Goal: Obtain resource: Obtain resource

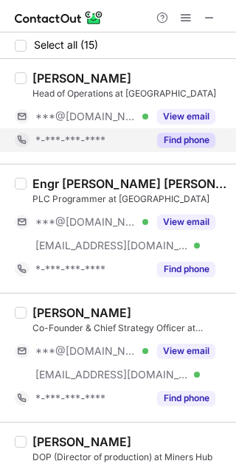
click at [197, 140] on button "Find phone" at bounding box center [186, 140] width 58 height 15
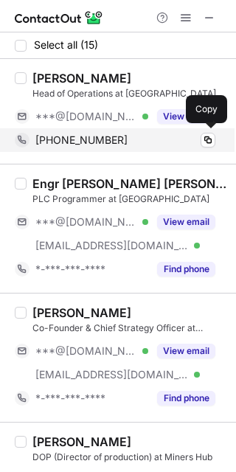
click at [55, 135] on span "+15634955567" at bounding box center [81, 139] width 92 height 13
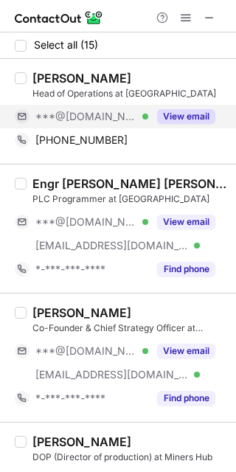
click at [133, 118] on div "***@hotmail.com Verified" at bounding box center [91, 116] width 113 height 13
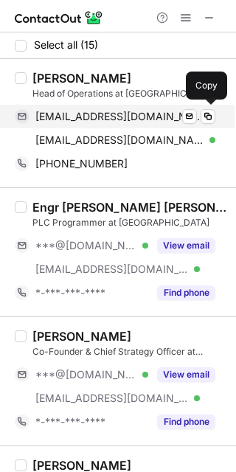
click at [93, 111] on span "allawi_ha@hotmail.com" at bounding box center [119, 116] width 169 height 13
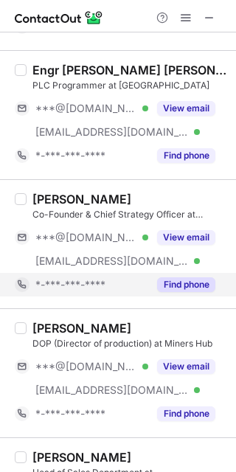
scroll to position [140, 0]
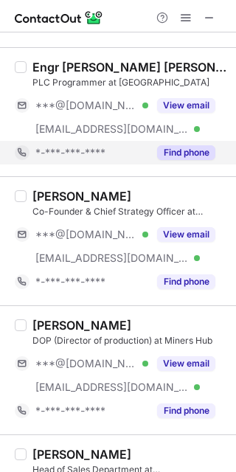
click at [195, 150] on button "Find phone" at bounding box center [186, 152] width 58 height 15
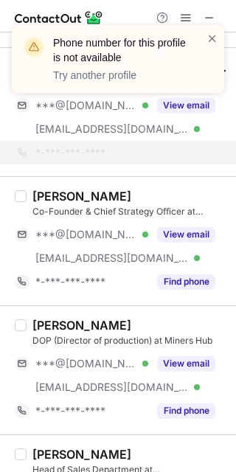
click at [183, 108] on div "Phone number for this profile is not available Try another profile" at bounding box center [118, 64] width 236 height 109
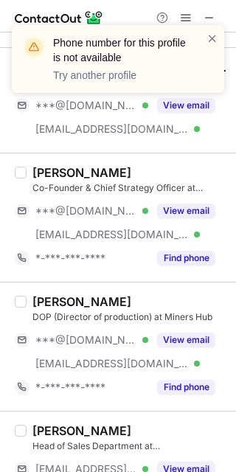
click at [216, 29] on div "Phone number for this profile is not available Try another profile" at bounding box center [118, 59] width 212 height 68
click at [212, 37] on span at bounding box center [212, 38] width 12 height 15
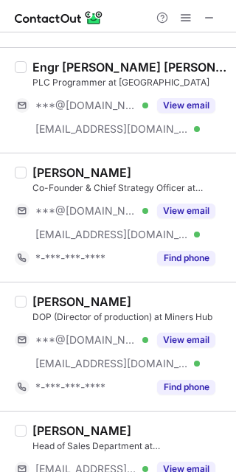
click at [183, 103] on button "View email" at bounding box center [186, 105] width 58 height 15
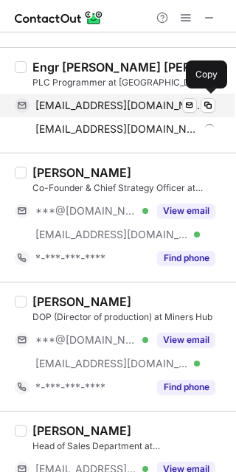
click at [71, 104] on span "syedsaad2630012@gmail.com" at bounding box center [119, 105] width 169 height 13
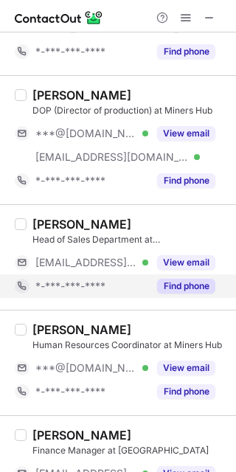
scroll to position [366, 0]
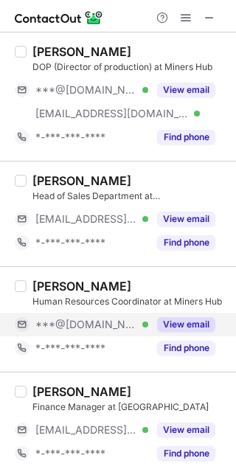
click at [169, 327] on button "View email" at bounding box center [186, 324] width 58 height 15
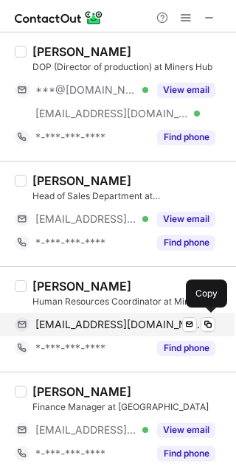
click at [88, 328] on span "moshanimaduwanthi@gmail.com" at bounding box center [119, 324] width 169 height 13
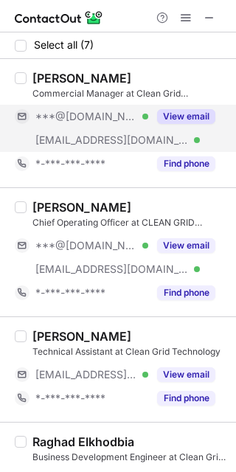
click at [189, 113] on button "View email" at bounding box center [186, 116] width 58 height 15
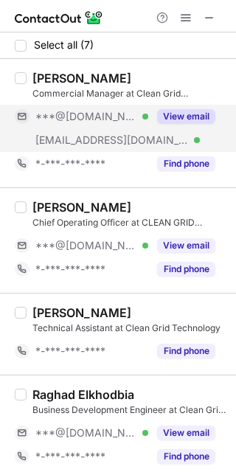
click at [197, 116] on button "View email" at bounding box center [186, 116] width 58 height 15
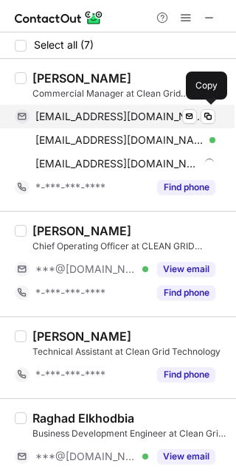
click at [75, 120] on span "[EMAIL_ADDRESS][DOMAIN_NAME]" at bounding box center [119, 116] width 169 height 13
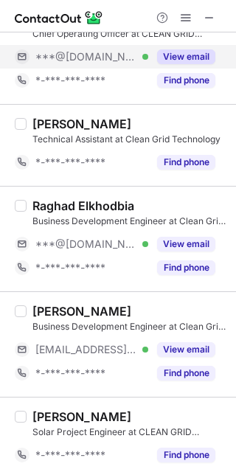
scroll to position [244, 0]
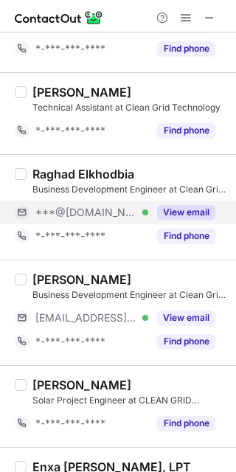
click at [178, 219] on button "View email" at bounding box center [186, 212] width 58 height 15
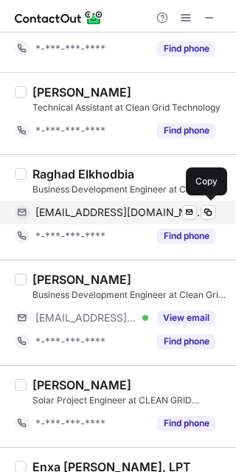
click at [78, 217] on span "[EMAIL_ADDRESS][DOMAIN_NAME]" at bounding box center [119, 212] width 169 height 13
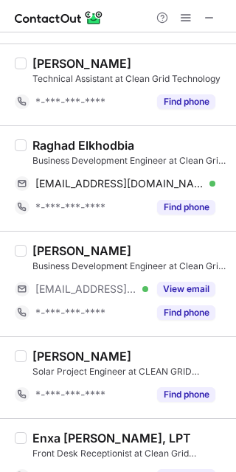
scroll to position [301, 0]
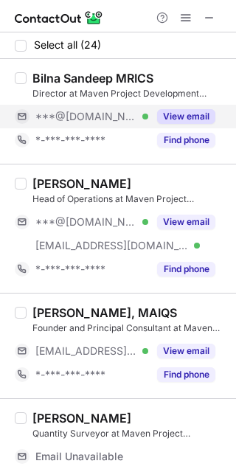
click at [184, 119] on button "View email" at bounding box center [186, 116] width 58 height 15
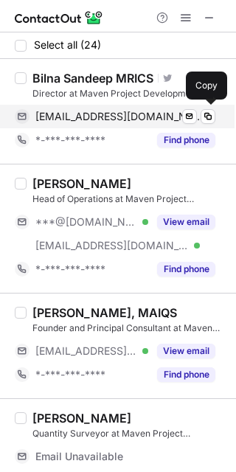
click at [109, 122] on span "bilnaks@gmail.com" at bounding box center [119, 116] width 169 height 13
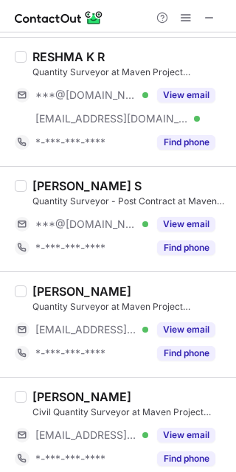
scroll to position [660, 0]
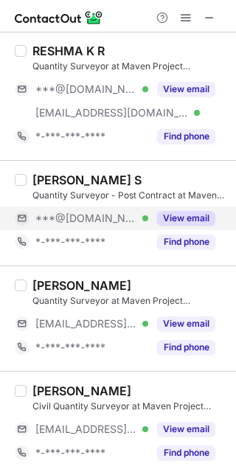
click at [175, 222] on button "View email" at bounding box center [186, 218] width 58 height 15
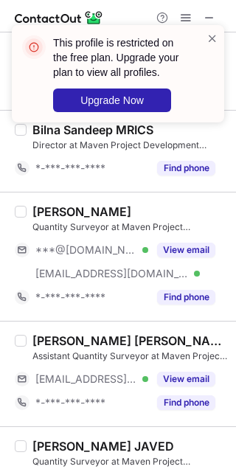
scroll to position [1197, 0]
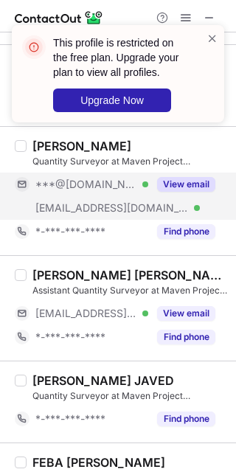
click at [161, 189] on button "View email" at bounding box center [186, 184] width 58 height 15
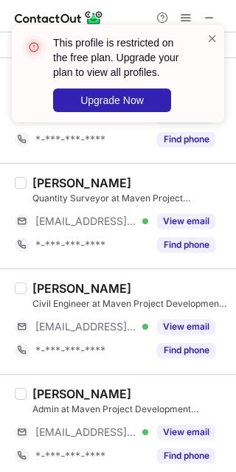
scroll to position [2116, 0]
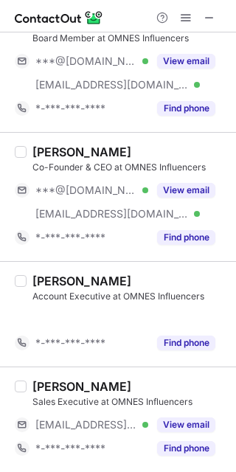
scroll to position [32, 0]
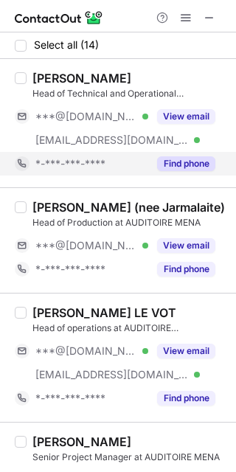
click at [199, 164] on button "Find phone" at bounding box center [186, 163] width 58 height 15
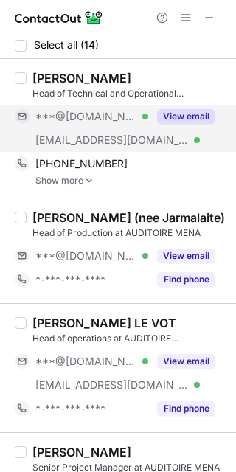
click at [192, 109] on button "View email" at bounding box center [186, 116] width 58 height 15
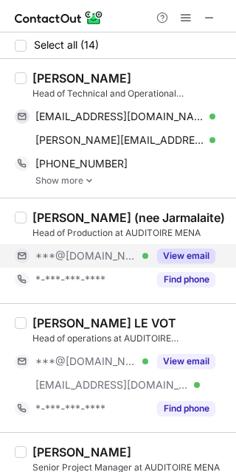
click at [190, 262] on button "View email" at bounding box center [186, 255] width 58 height 15
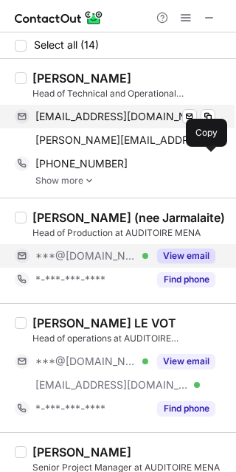
click at [127, 121] on div "Select all (14) Charles Poirier Head of Technical and Operational Coordinator a…" at bounding box center [118, 236] width 236 height 472
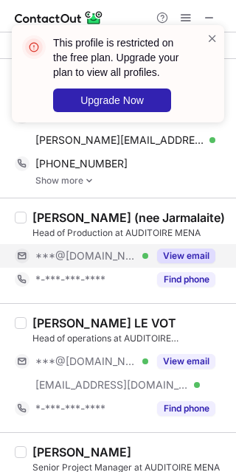
click at [111, 116] on div "This profile is restricted on the free plan. Upgrade your plan to view all prof…" at bounding box center [112, 73] width 189 height 85
click at [210, 41] on span at bounding box center [212, 38] width 12 height 15
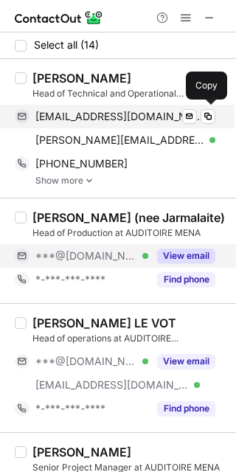
click at [124, 123] on div "poiriercharles@gmail.com Verified Send email Copy" at bounding box center [115, 117] width 200 height 24
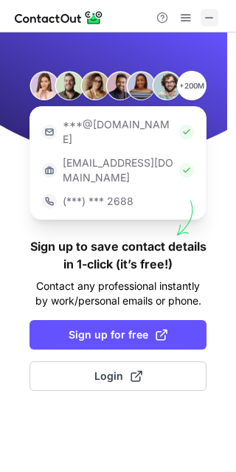
click at [217, 18] on button at bounding box center [209, 18] width 18 height 18
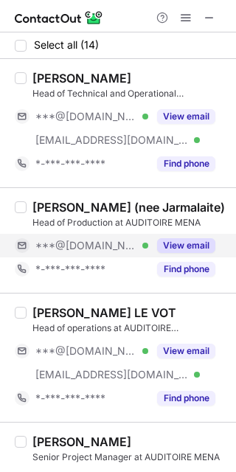
click at [204, 241] on button "View email" at bounding box center [186, 245] width 58 height 15
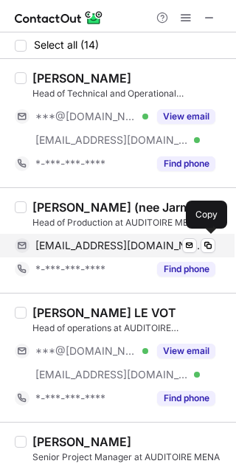
click at [107, 240] on span "laurajarmalaite@gmail.com" at bounding box center [119, 245] width 169 height 13
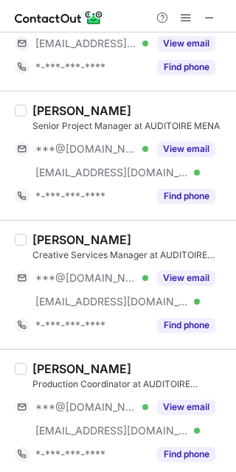
scroll to position [524, 0]
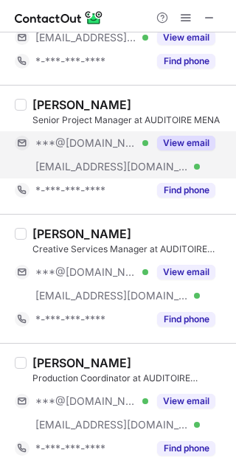
click at [192, 141] on button "View email" at bounding box center [186, 143] width 58 height 15
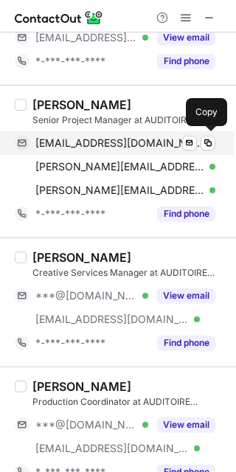
click at [113, 144] on span "mariondebusscherepro@gmail.com" at bounding box center [119, 142] width 169 height 13
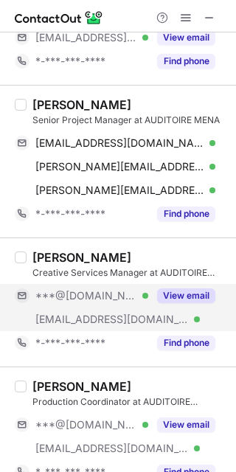
click at [190, 297] on button "View email" at bounding box center [186, 295] width 58 height 15
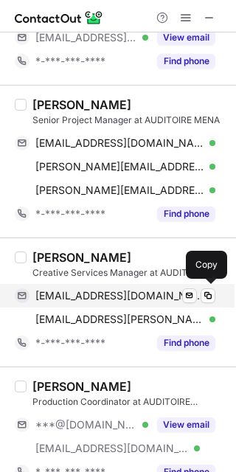
click at [88, 296] on span "riaztree@gmail.com" at bounding box center [119, 295] width 169 height 13
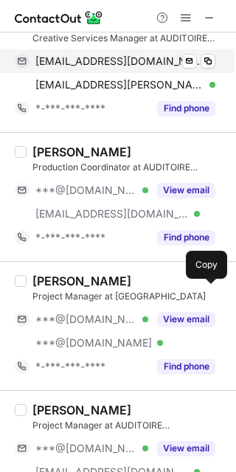
scroll to position [761, 0]
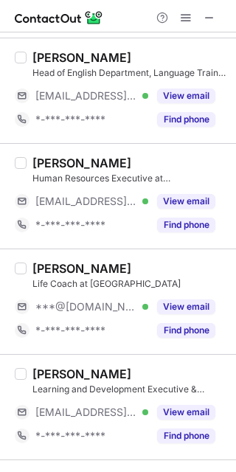
scroll to position [727, 0]
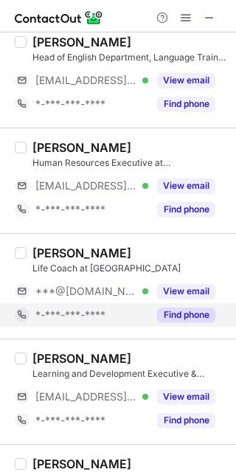
click at [203, 304] on div "Find phone" at bounding box center [181, 315] width 67 height 24
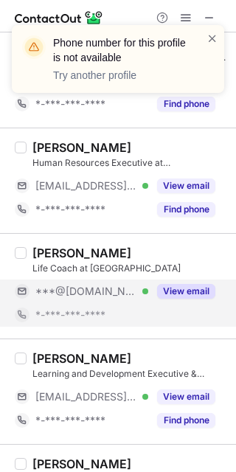
click at [159, 291] on button "View email" at bounding box center [186, 291] width 58 height 15
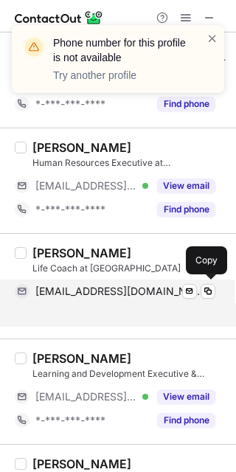
click at [110, 295] on span "morenaknjiga@gmail.com" at bounding box center [119, 290] width 169 height 13
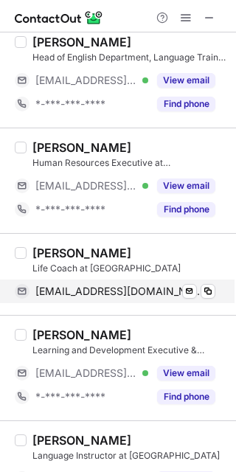
click at [79, 295] on span "morenaknjiga@gmail.com" at bounding box center [119, 290] width 169 height 13
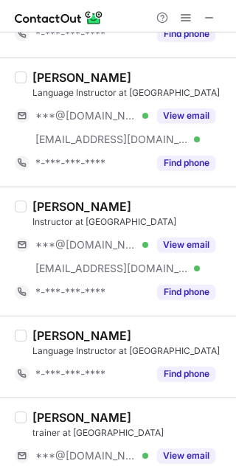
scroll to position [1090, 0]
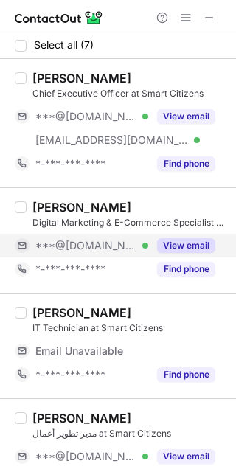
click at [180, 240] on button "View email" at bounding box center [186, 245] width 58 height 15
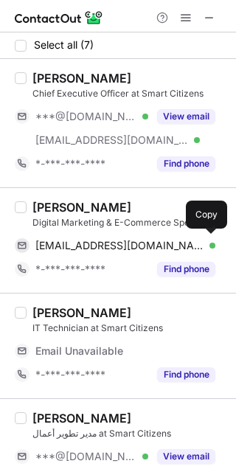
click at [120, 246] on span "abduash11198@gmail.com" at bounding box center [119, 245] width 169 height 13
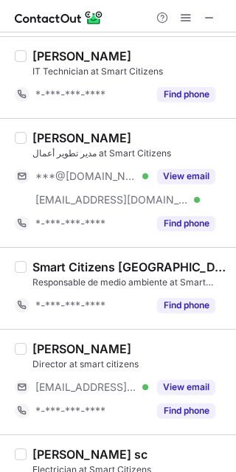
scroll to position [262, 0]
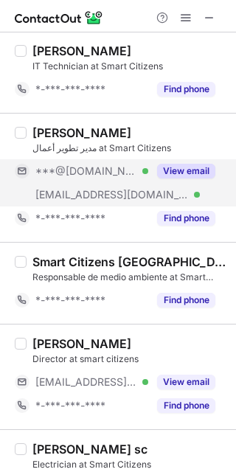
click at [211, 166] on button "View email" at bounding box center [186, 171] width 58 height 15
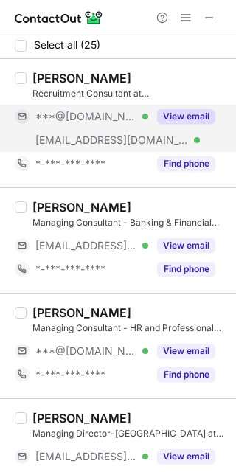
click at [191, 122] on button "View email" at bounding box center [186, 116] width 58 height 15
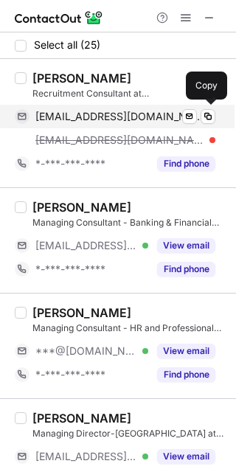
click at [90, 122] on span "hamzawasay@gmail.com" at bounding box center [119, 116] width 169 height 13
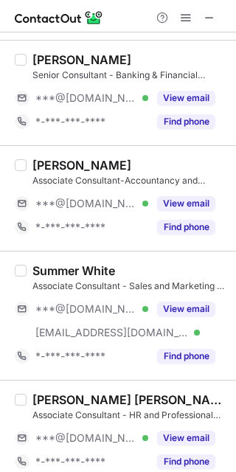
scroll to position [1056, 0]
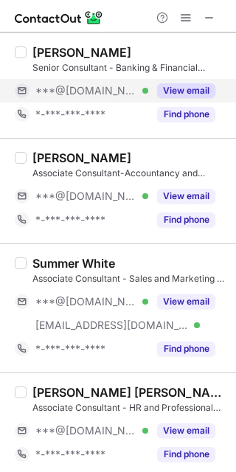
click at [167, 93] on button "View email" at bounding box center [186, 90] width 58 height 15
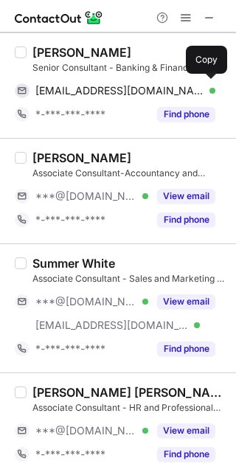
click at [108, 89] on span "brendancourtney144@gmail.com" at bounding box center [119, 90] width 169 height 13
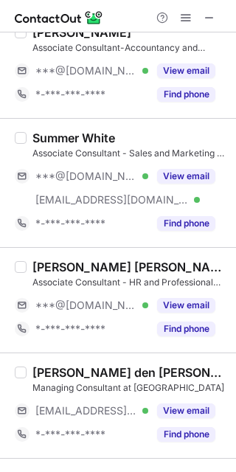
scroll to position [1182, 0]
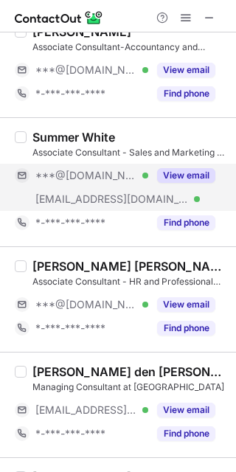
click at [200, 172] on button "View email" at bounding box center [186, 175] width 58 height 15
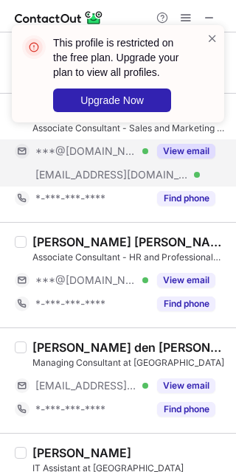
scroll to position [1207, 0]
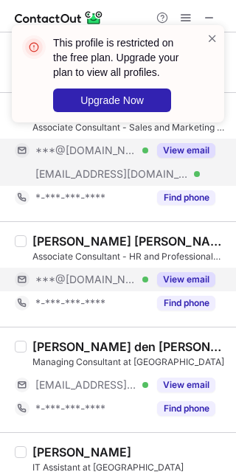
click at [180, 271] on div "View email" at bounding box center [181, 279] width 67 height 24
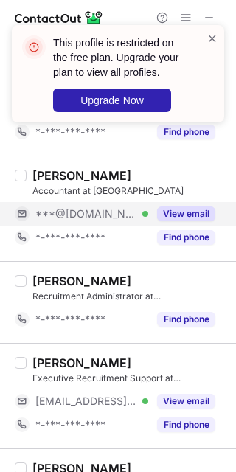
scroll to position [1839, 0]
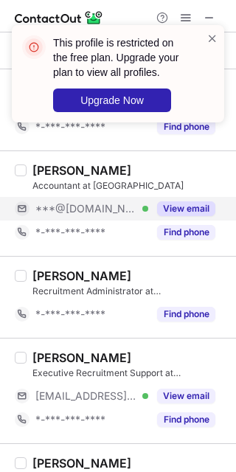
drag, startPoint x: 155, startPoint y: 315, endPoint x: 189, endPoint y: 210, distance: 110.0
click at [189, 210] on button "View email" at bounding box center [186, 208] width 58 height 15
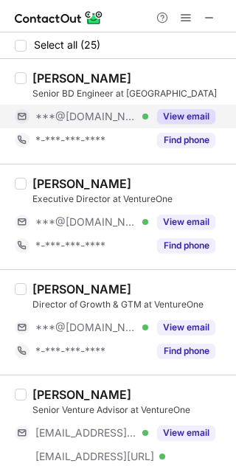
click at [189, 113] on button "View email" at bounding box center [186, 116] width 58 height 15
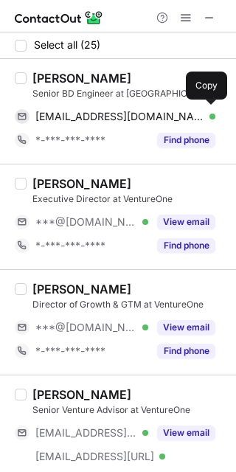
click at [100, 113] on span "taifalhmoudi@gmail.com" at bounding box center [119, 116] width 169 height 13
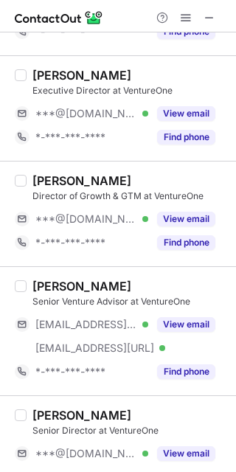
scroll to position [108, 0]
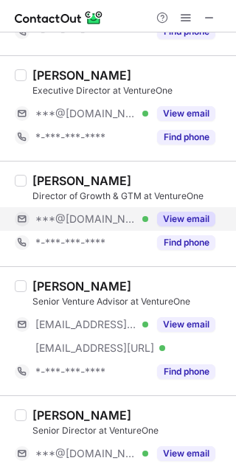
click at [186, 215] on button "View email" at bounding box center [186, 218] width 58 height 15
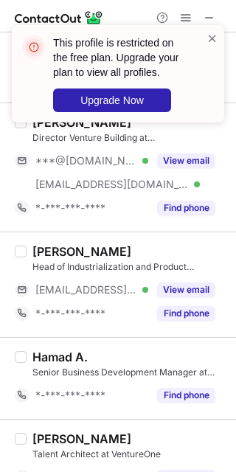
scroll to position [1161, 0]
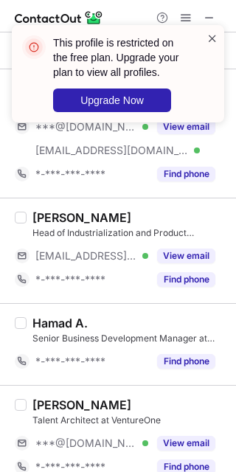
click at [216, 36] on span at bounding box center [212, 38] width 12 height 15
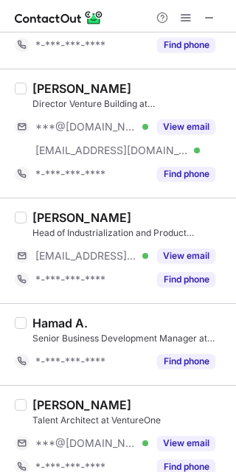
click at [173, 124] on button "View email" at bounding box center [186, 126] width 58 height 15
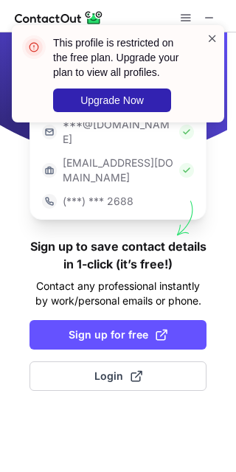
click at [213, 37] on span at bounding box center [212, 38] width 12 height 15
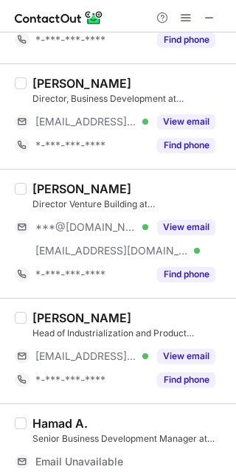
scroll to position [1138, 0]
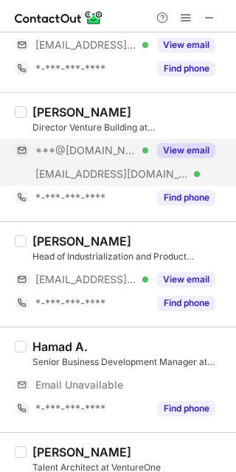
click at [193, 153] on button "View email" at bounding box center [186, 150] width 58 height 15
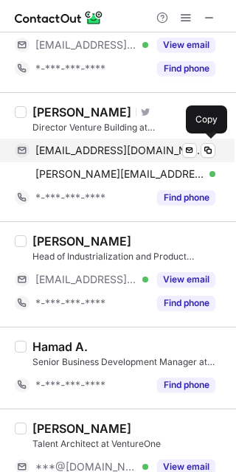
click at [99, 154] on span "rojoko@gmail.com" at bounding box center [119, 150] width 169 height 13
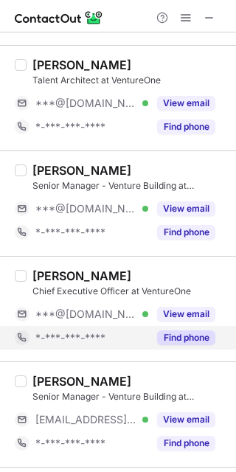
scroll to position [1502, 0]
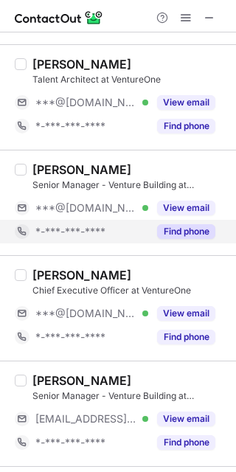
click at [155, 222] on div "Find phone" at bounding box center [181, 232] width 67 height 24
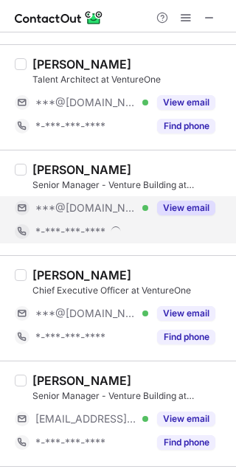
click at [169, 210] on button "View email" at bounding box center [186, 207] width 58 height 15
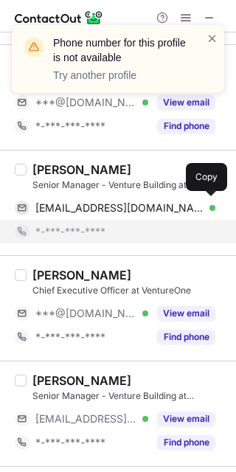
click at [95, 208] on span "majali92@gmail.com" at bounding box center [119, 207] width 169 height 13
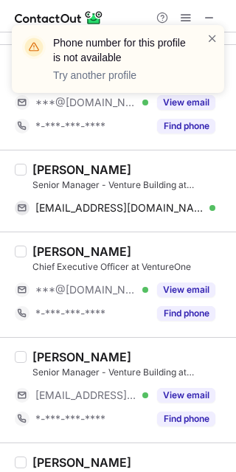
click at [95, 208] on span "majali92@gmail.com" at bounding box center [119, 207] width 169 height 13
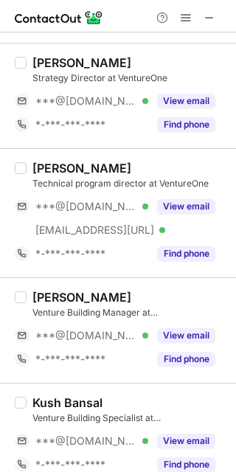
scroll to position [1906, 0]
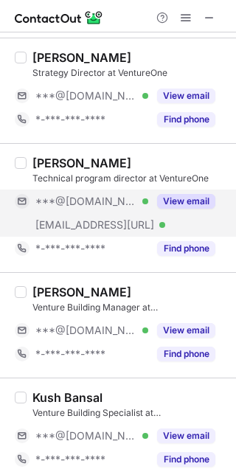
click at [195, 197] on button "View email" at bounding box center [186, 201] width 58 height 15
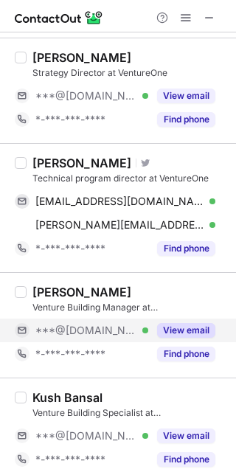
click at [172, 333] on button "View email" at bounding box center [186, 330] width 58 height 15
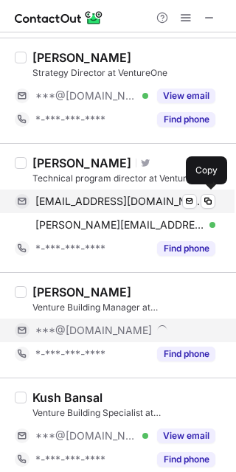
click at [153, 200] on div "omarhafa@gmail.com Verified" at bounding box center [125, 201] width 180 height 13
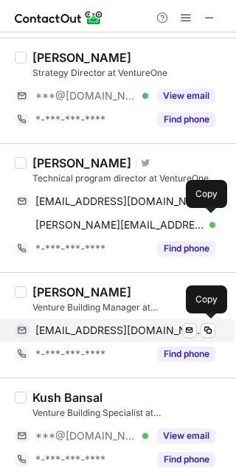
click at [122, 329] on span "clementinedm@gmail.com" at bounding box center [119, 329] width 169 height 13
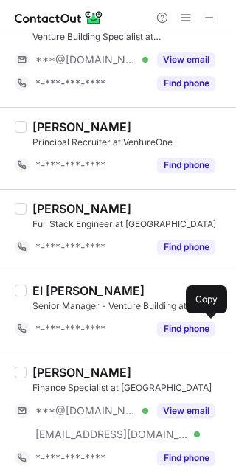
scroll to position [2292, 0]
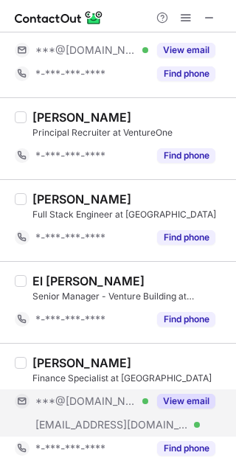
click at [174, 403] on button "View email" at bounding box center [186, 401] width 58 height 15
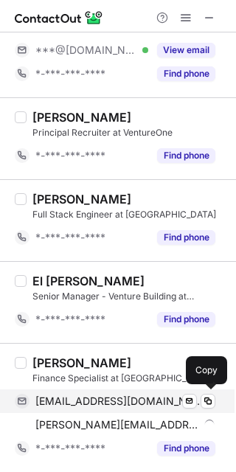
click at [91, 402] on span "aazazamir17@gmail.com" at bounding box center [119, 400] width 169 height 13
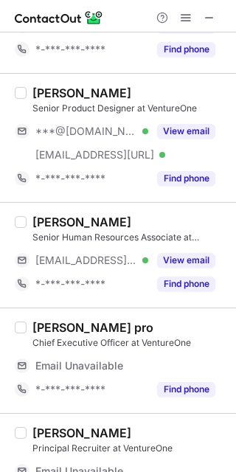
scroll to position [859, 0]
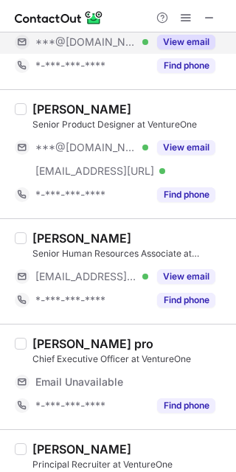
click at [201, 41] on button "View email" at bounding box center [186, 42] width 58 height 15
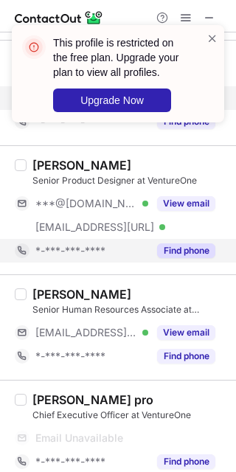
scroll to position [798, 0]
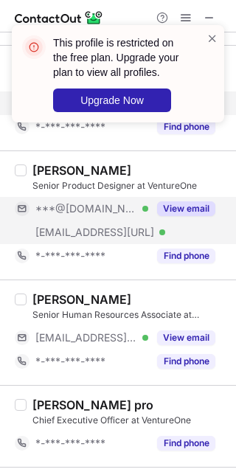
click at [192, 211] on button "View email" at bounding box center [186, 208] width 58 height 15
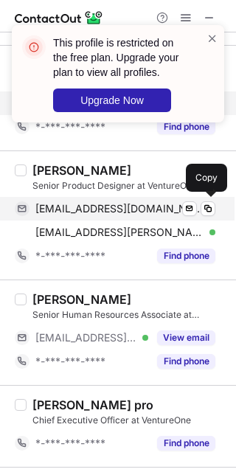
click at [75, 213] on span "aidarakmaev@gmail.com" at bounding box center [119, 208] width 169 height 13
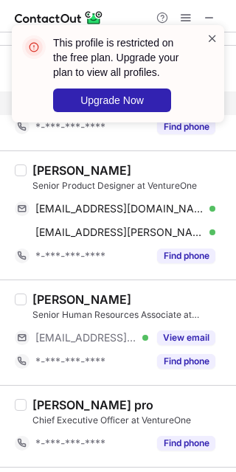
click at [214, 43] on span at bounding box center [212, 38] width 12 height 15
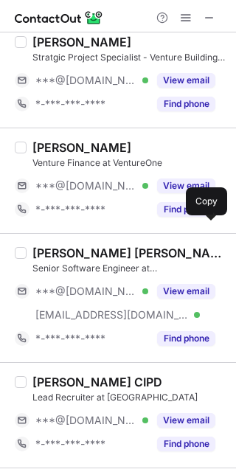
scroll to position [0, 0]
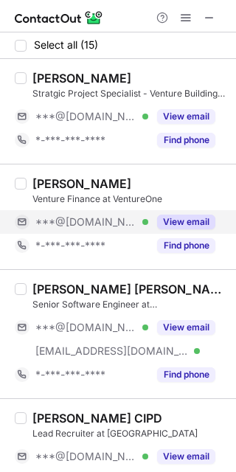
click at [164, 220] on button "View email" at bounding box center [186, 221] width 58 height 15
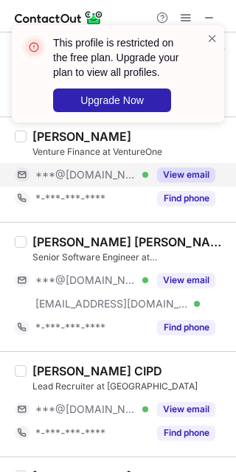
scroll to position [68, 0]
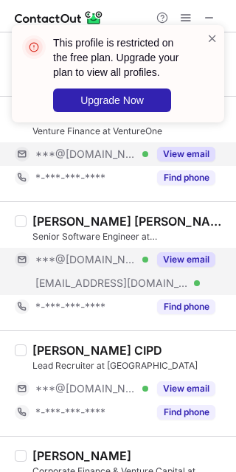
click at [187, 268] on div "View email" at bounding box center [181, 260] width 67 height 24
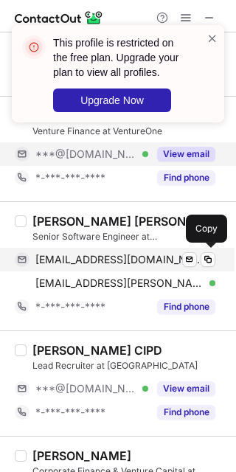
click at [150, 251] on div "harshkumarchourasia@gmail.com Verified Send email Copy" at bounding box center [115, 260] width 200 height 24
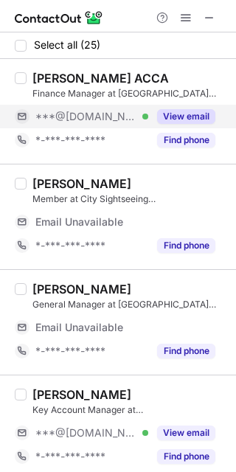
click at [175, 117] on button "View email" at bounding box center [186, 116] width 58 height 15
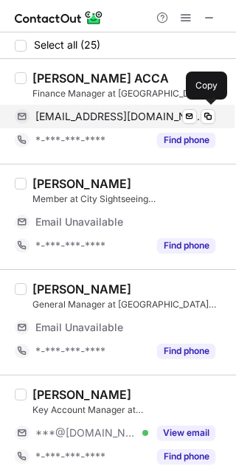
click at [98, 122] on span "nihadkassim@gmail.com" at bounding box center [119, 116] width 169 height 13
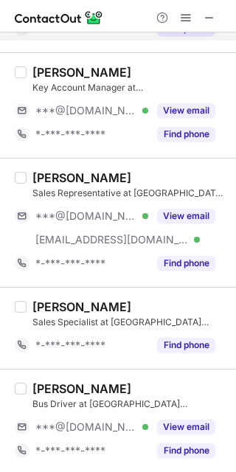
scroll to position [341, 0]
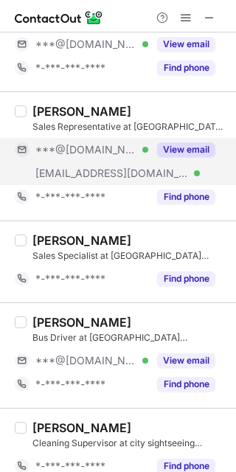
click at [195, 148] on button "View email" at bounding box center [186, 149] width 58 height 15
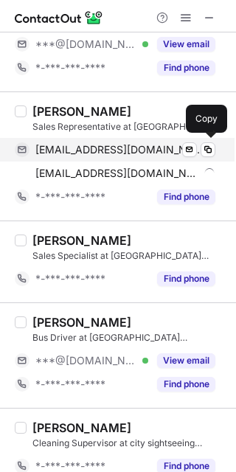
click at [69, 149] on span "amirashraf1749@gmail.com" at bounding box center [119, 149] width 169 height 13
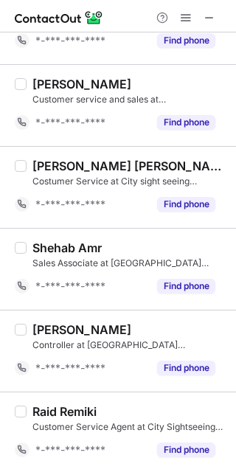
scroll to position [1773, 0]
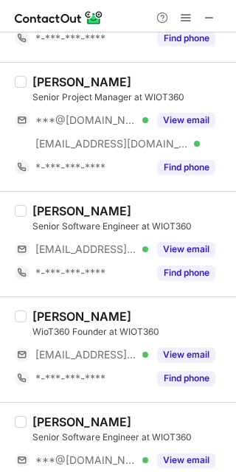
scroll to position [248, 0]
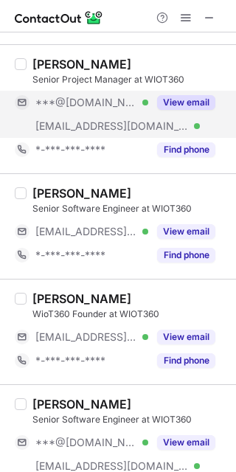
click at [188, 102] on button "View email" at bounding box center [186, 102] width 58 height 15
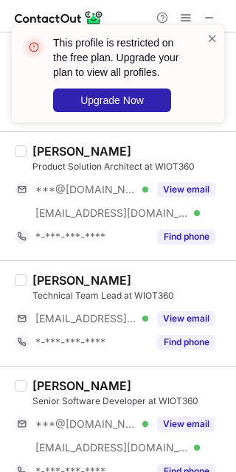
scroll to position [1091, 0]
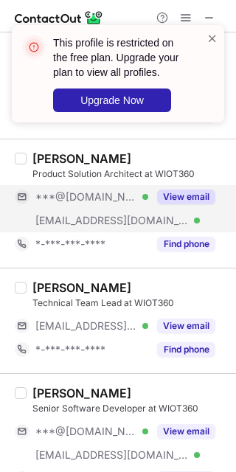
click at [182, 196] on button "View email" at bounding box center [186, 196] width 58 height 15
click at [66, 199] on span "***@gmail.com" at bounding box center [86, 196] width 102 height 13
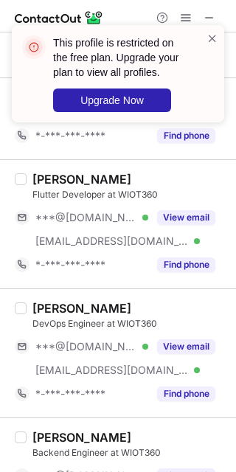
scroll to position [1532, 0]
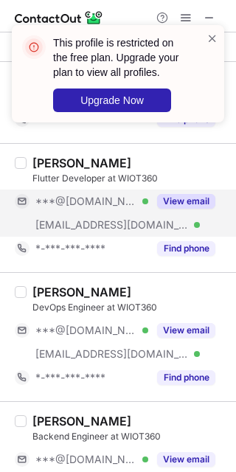
click at [175, 197] on button "View email" at bounding box center [186, 201] width 58 height 15
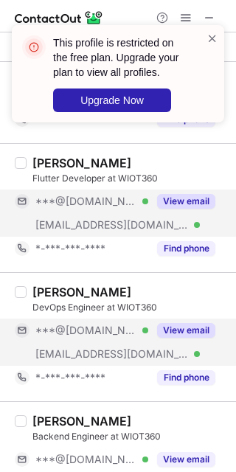
click at [179, 321] on div "View email" at bounding box center [181, 330] width 67 height 24
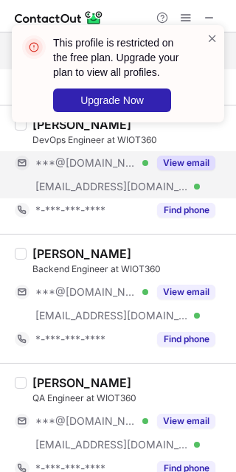
scroll to position [1700, 0]
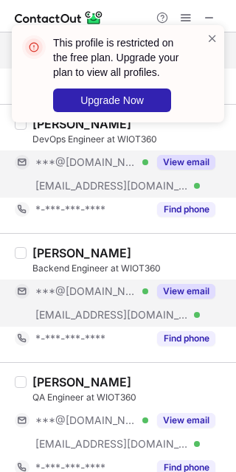
click at [182, 298] on button "View email" at bounding box center [186, 291] width 58 height 15
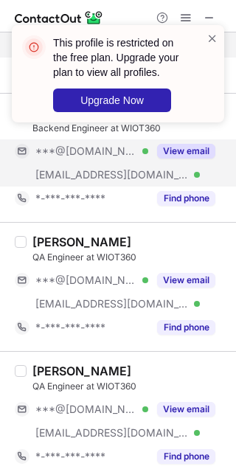
scroll to position [1841, 0]
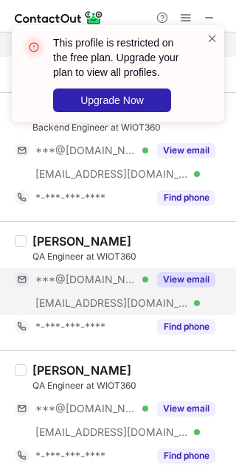
click at [191, 273] on button "View email" at bounding box center [186, 279] width 58 height 15
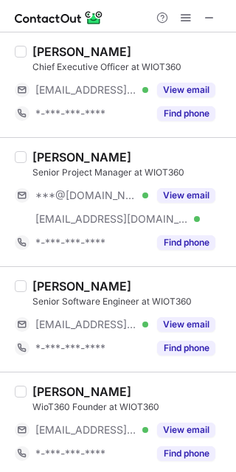
scroll to position [167, 0]
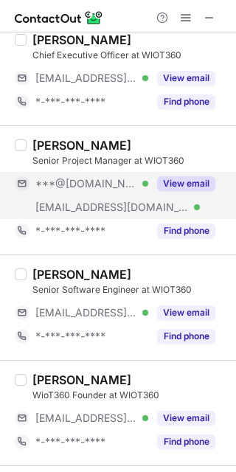
click at [193, 187] on button "View email" at bounding box center [186, 183] width 58 height 15
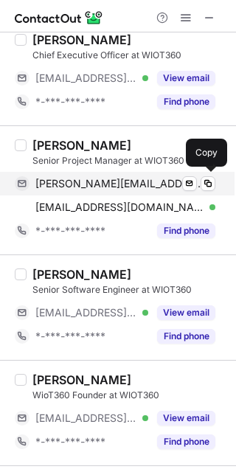
click at [97, 183] on span "kamal-mousa@hotmail.com" at bounding box center [119, 183] width 169 height 13
click at [96, 184] on span "kamal-mousa@hotmail.com" at bounding box center [119, 183] width 169 height 13
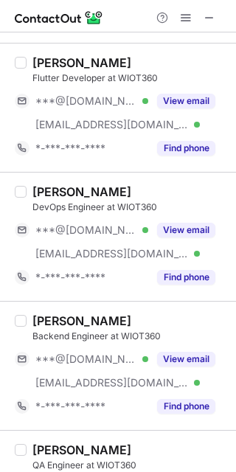
scroll to position [1643, 0]
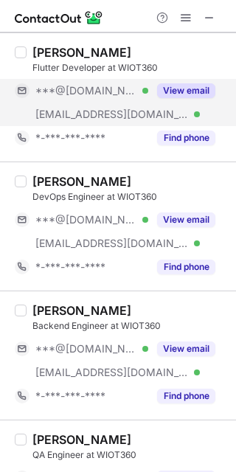
click at [178, 82] on div "View email" at bounding box center [181, 91] width 67 height 24
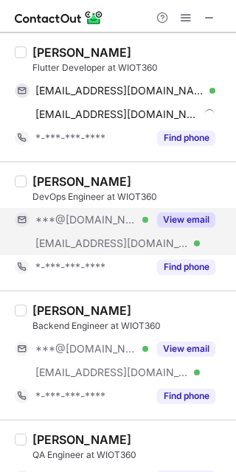
click at [186, 220] on button "View email" at bounding box center [186, 219] width 58 height 15
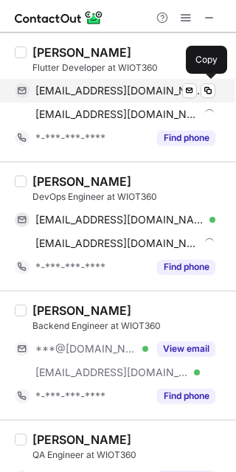
click at [84, 95] on span "ammarkseibati97@gmail.com" at bounding box center [119, 90] width 169 height 13
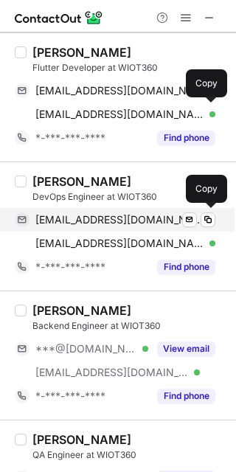
click at [125, 217] on span "tehseensajjadsb@gmail.com" at bounding box center [119, 219] width 169 height 13
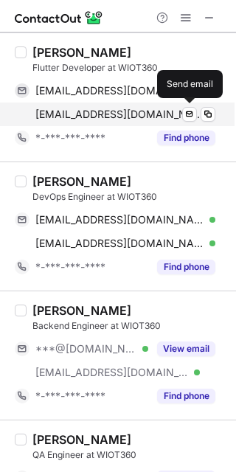
scroll to position [0, 0]
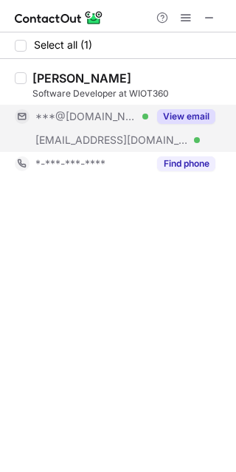
click at [188, 105] on div "View email" at bounding box center [181, 117] width 67 height 24
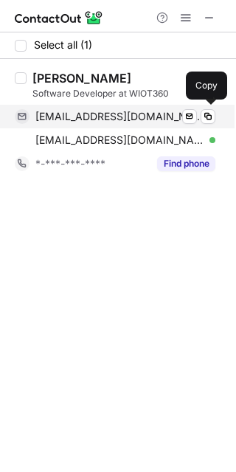
click at [111, 116] on span "fajer335544@hotmail.com" at bounding box center [119, 116] width 169 height 13
